Goal: Task Accomplishment & Management: Use online tool/utility

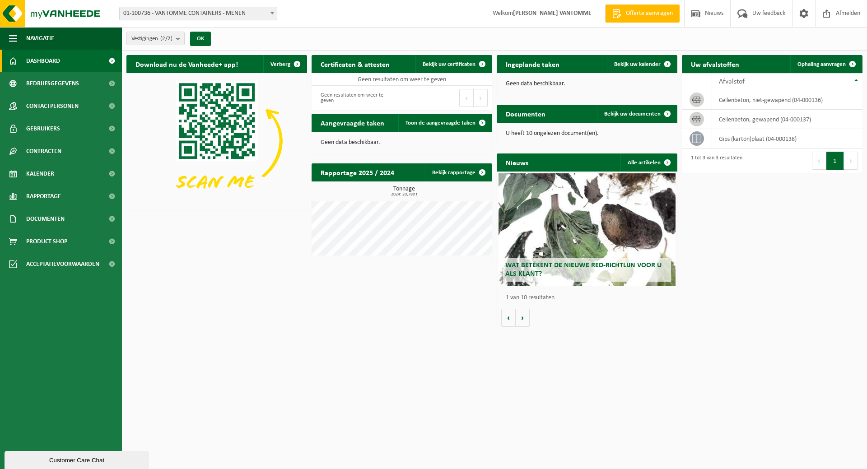
click at [219, 11] on span "01-100736 - VANTOMME CONTAINERS - MENEN" at bounding box center [198, 13] width 157 height 13
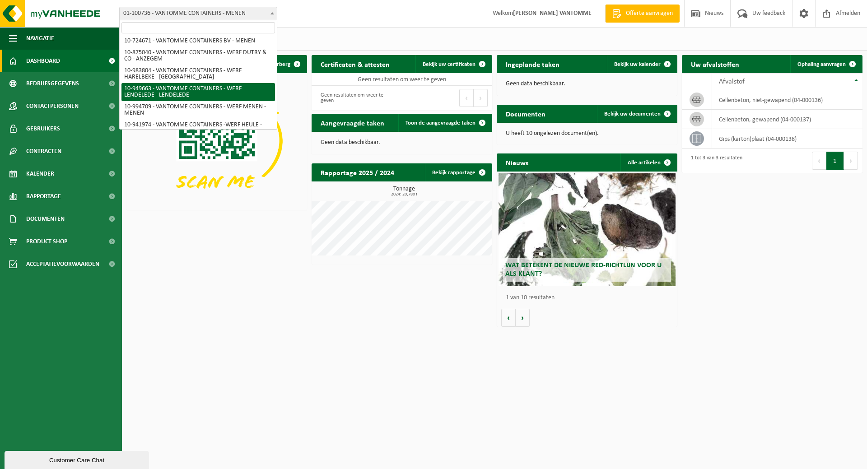
scroll to position [35, 0]
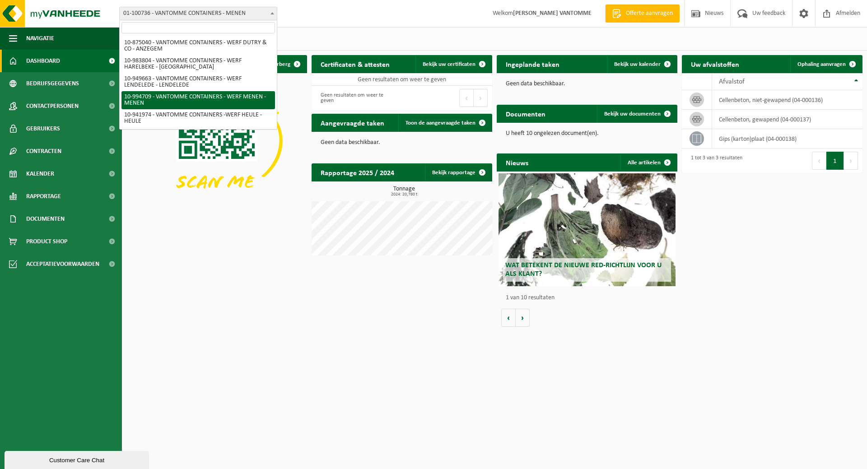
select select "171743"
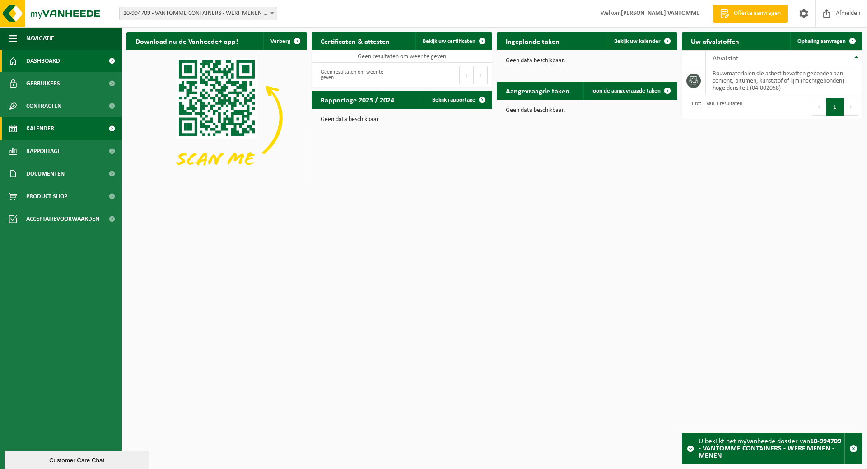
click at [51, 127] on span "Kalender" at bounding box center [40, 128] width 28 height 23
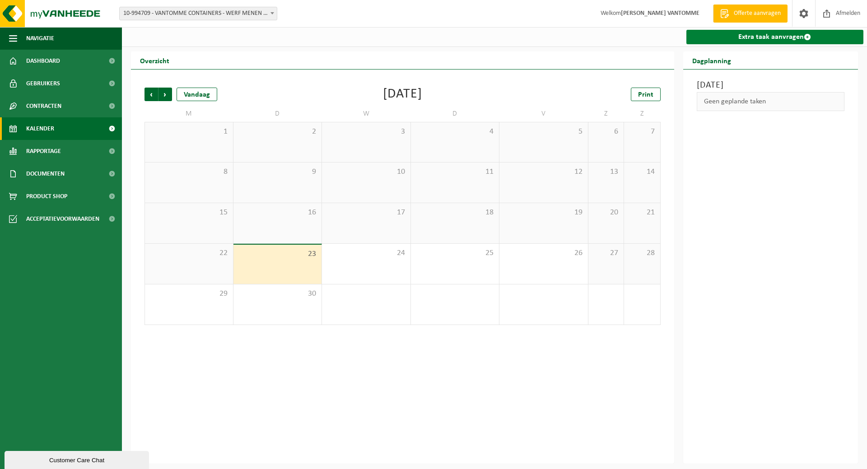
click at [748, 36] on link "Extra taak aanvragen" at bounding box center [774, 37] width 177 height 14
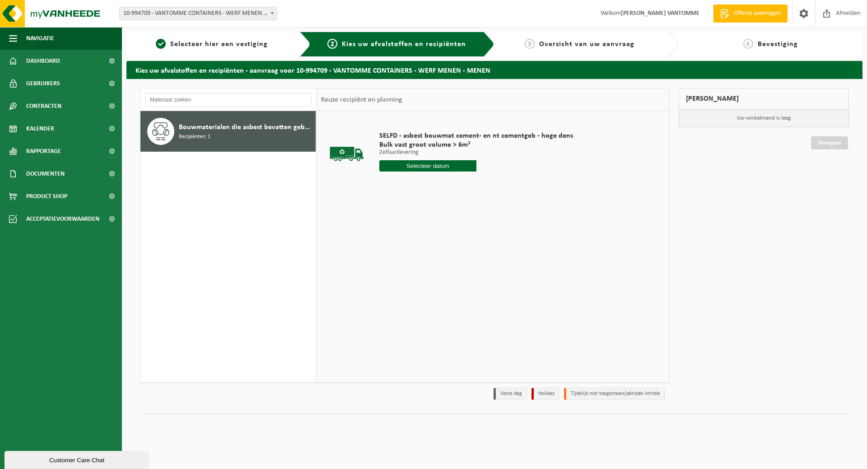
click at [430, 161] on input "text" at bounding box center [427, 165] width 97 height 11
click at [400, 262] on div "23" at bounding box center [403, 260] width 16 height 14
type input "Van [DATE]"
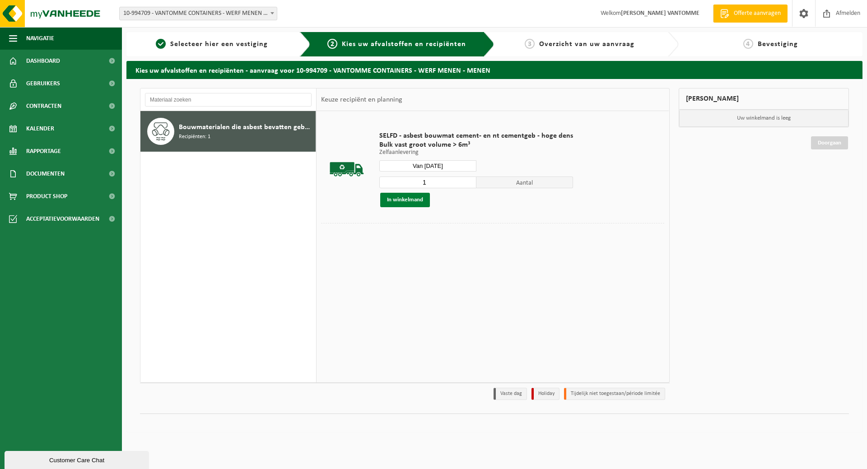
click at [390, 196] on button "In winkelmand" at bounding box center [405, 200] width 50 height 14
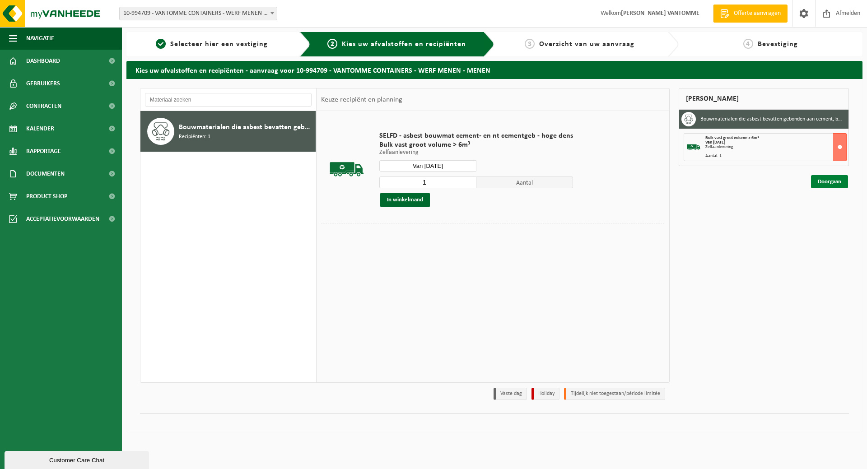
click at [830, 182] on link "Doorgaan" at bounding box center [829, 181] width 37 height 13
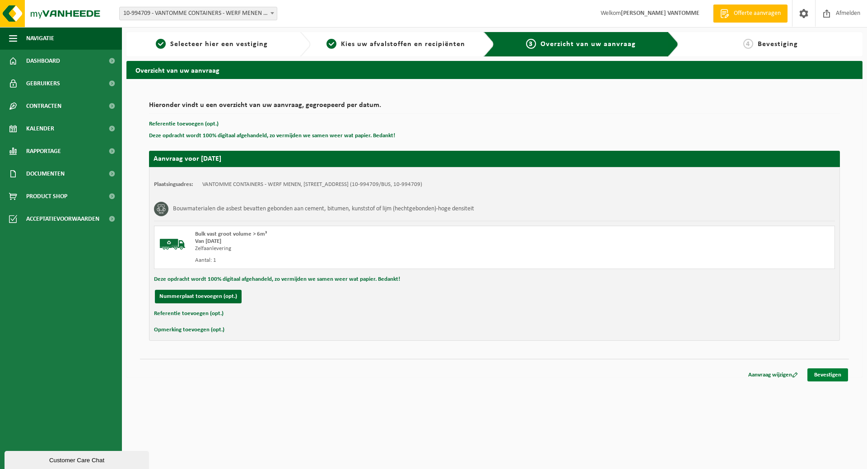
click at [825, 375] on link "Bevestigen" at bounding box center [827, 374] width 41 height 13
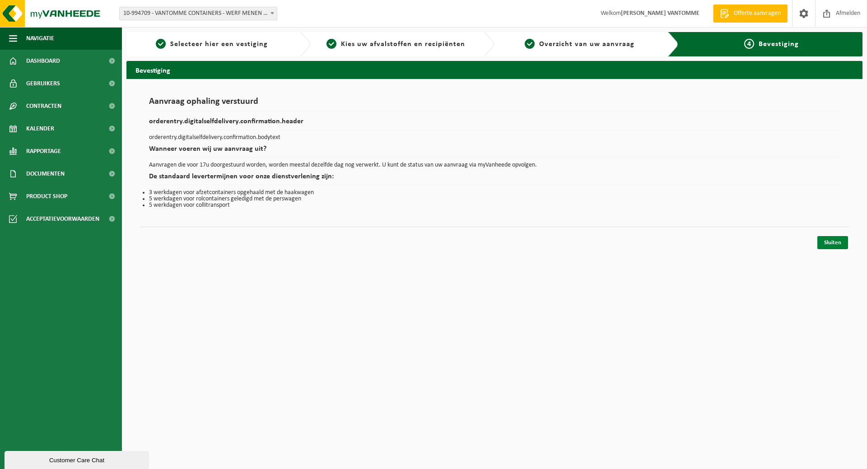
drag, startPoint x: 829, startPoint y: 243, endPoint x: 818, endPoint y: 242, distance: 11.7
click at [830, 243] on link "Sluiten" at bounding box center [832, 242] width 31 height 13
